Goal: Download file/media

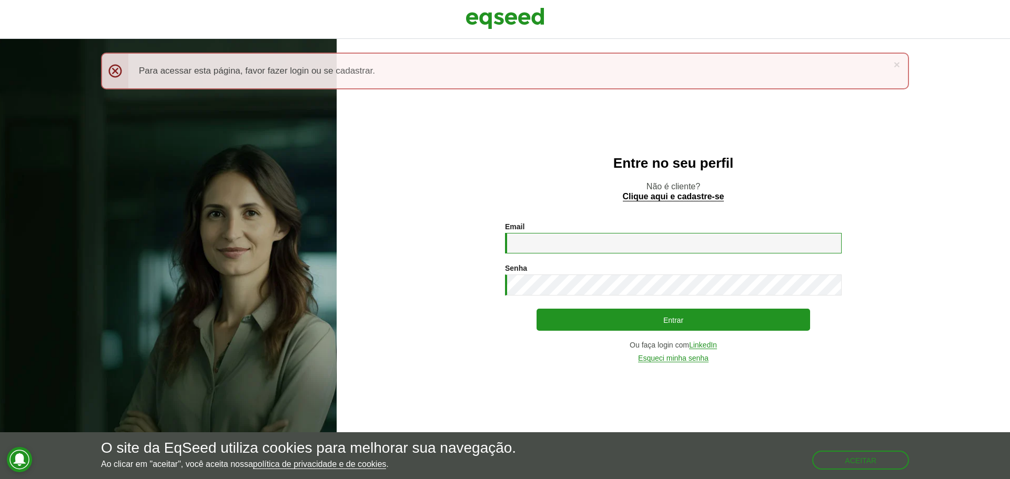
click at [576, 241] on input "Email *" at bounding box center [673, 243] width 337 height 21
type input "**********"
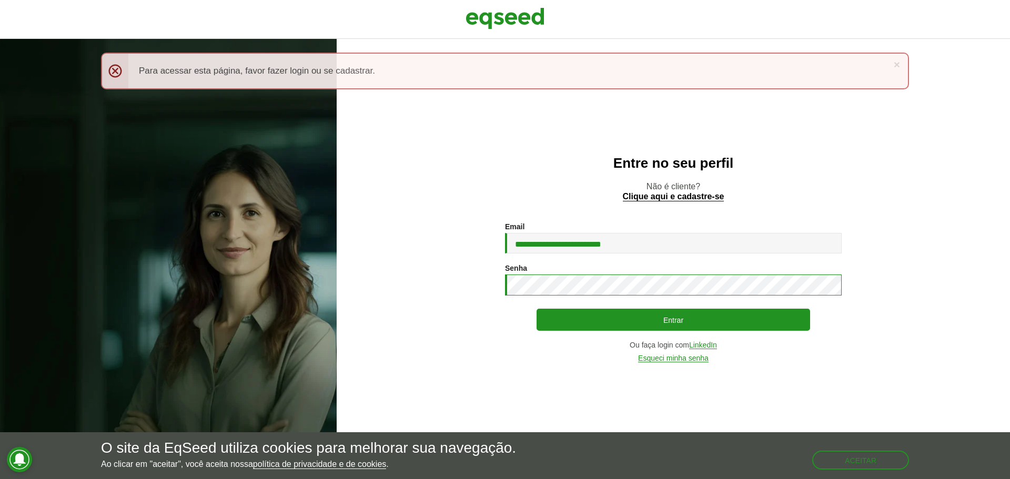
click at [536, 309] on button "Entrar" at bounding box center [672, 320] width 273 height 22
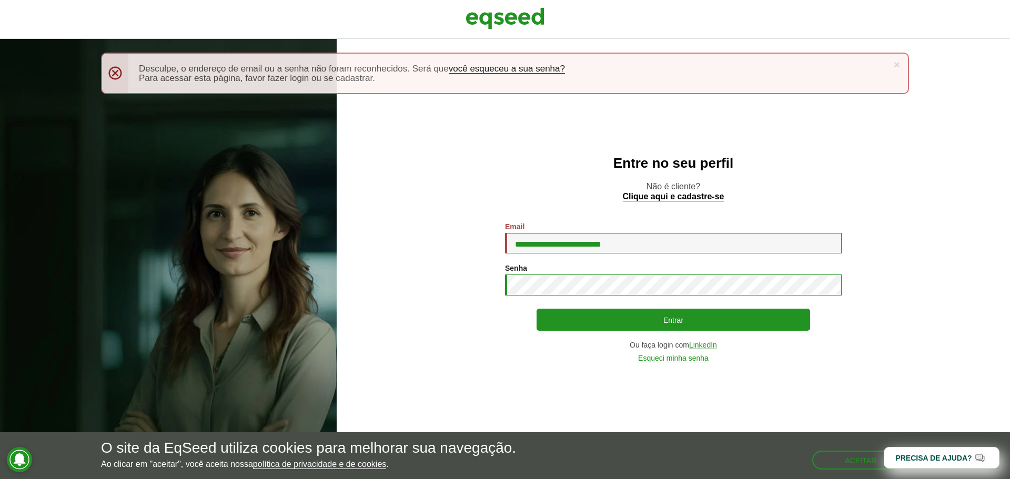
click at [536, 309] on button "Entrar" at bounding box center [672, 320] width 273 height 22
